Goal: Navigation & Orientation: Find specific page/section

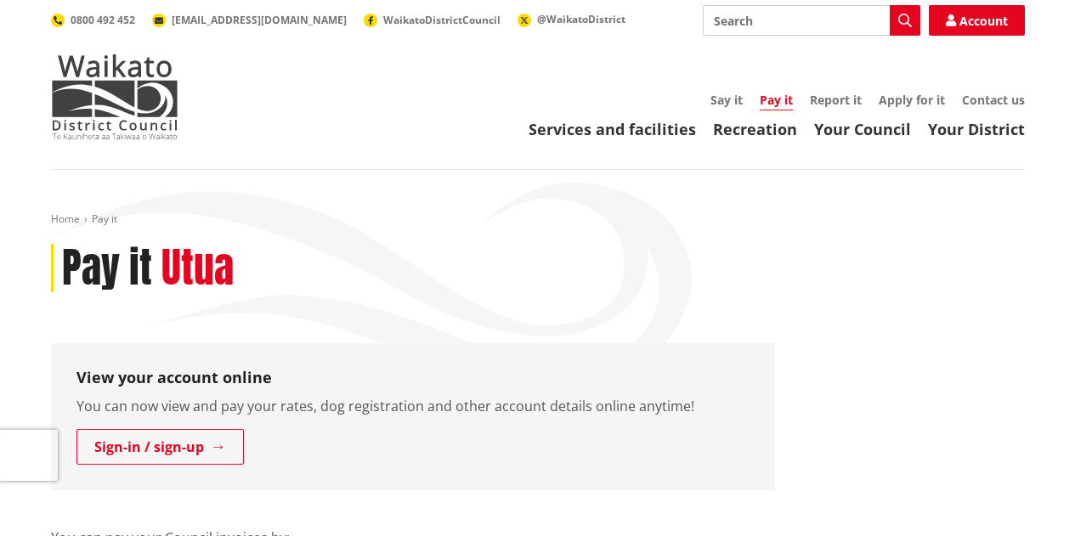
click at [90, 122] on img at bounding box center [114, 96] width 127 height 85
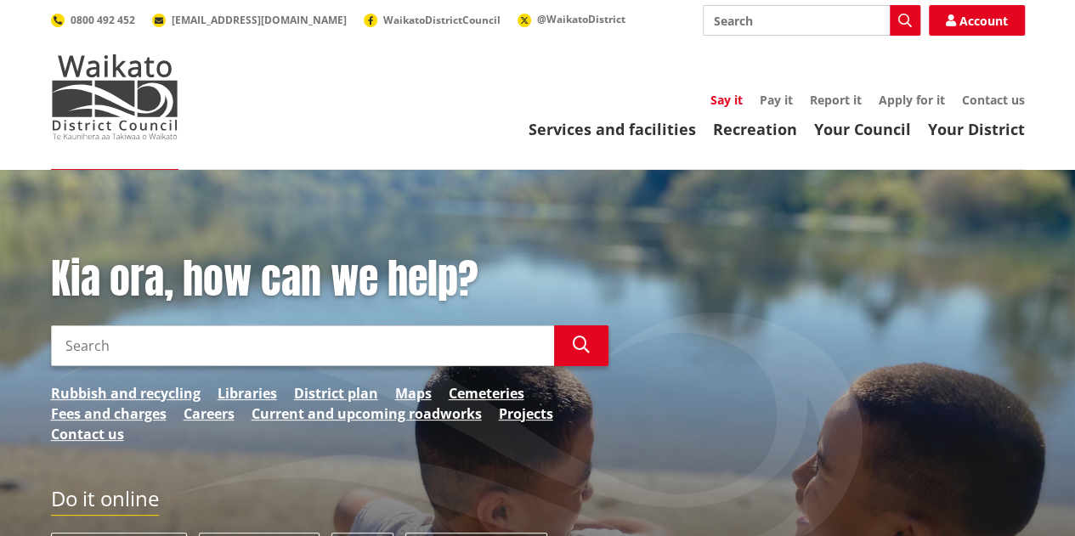
click at [736, 96] on link "Say it" at bounding box center [726, 100] width 32 height 16
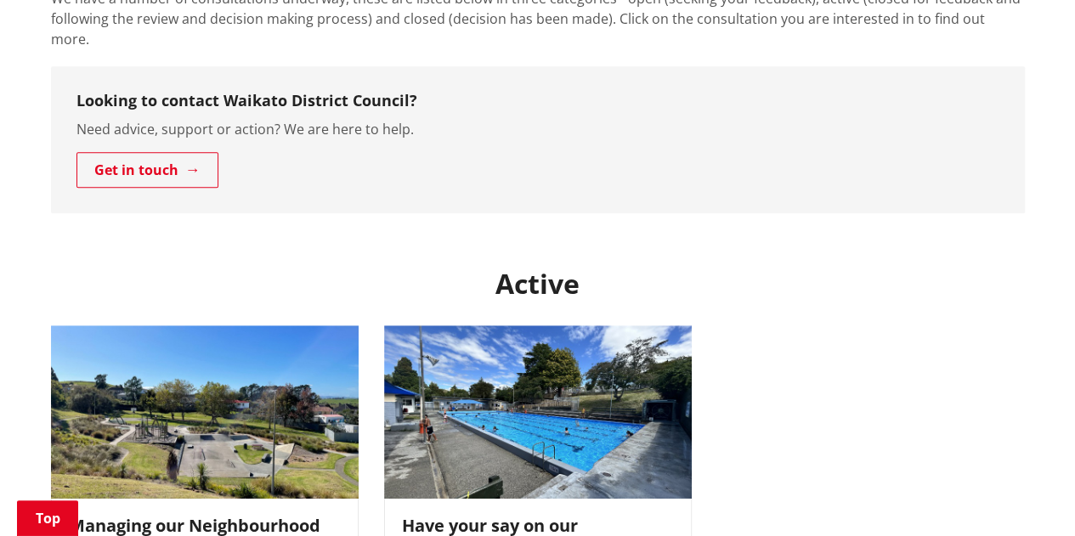
scroll to position [595, 0]
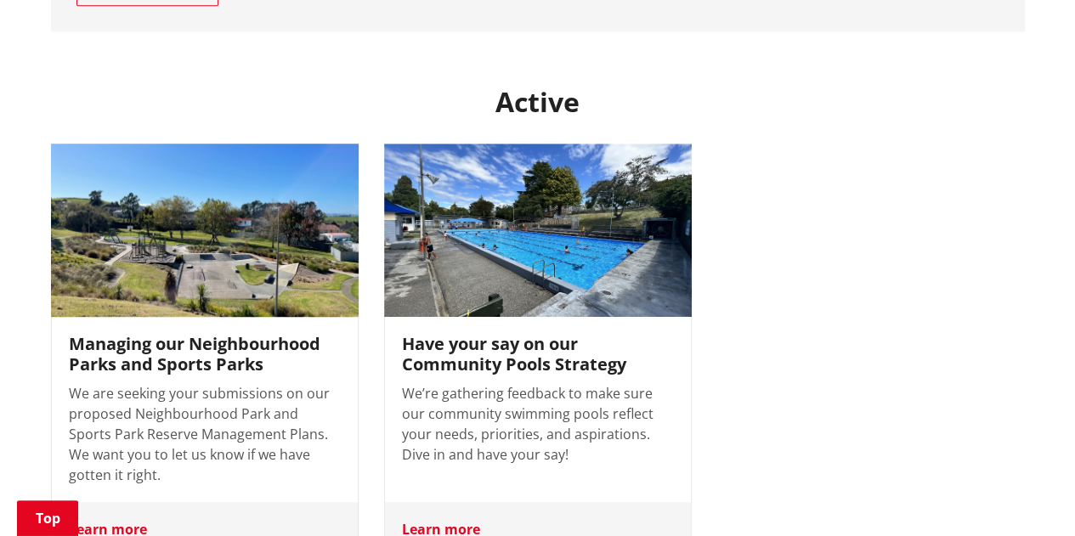
click at [112, 245] on img at bounding box center [203, 230] width 323 height 182
